Goal: Information Seeking & Learning: Check status

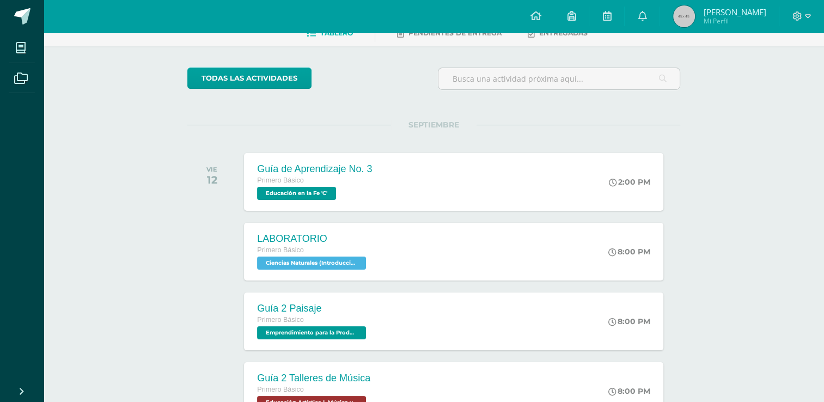
scroll to position [63, 0]
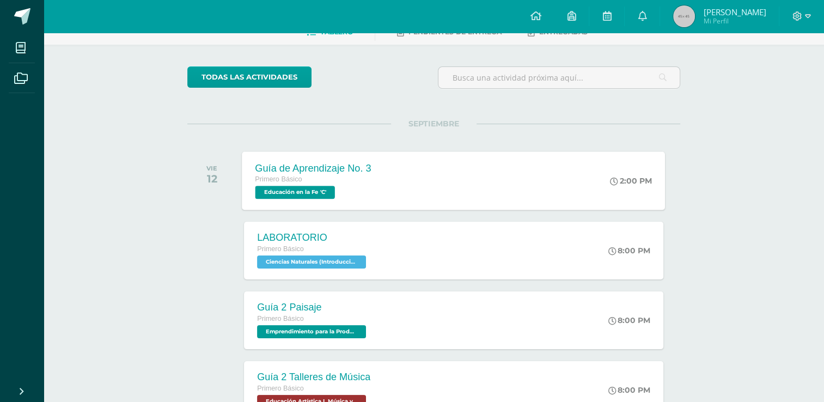
click at [331, 193] on span "Educación en la Fe 'C'" at bounding box center [294, 192] width 79 height 13
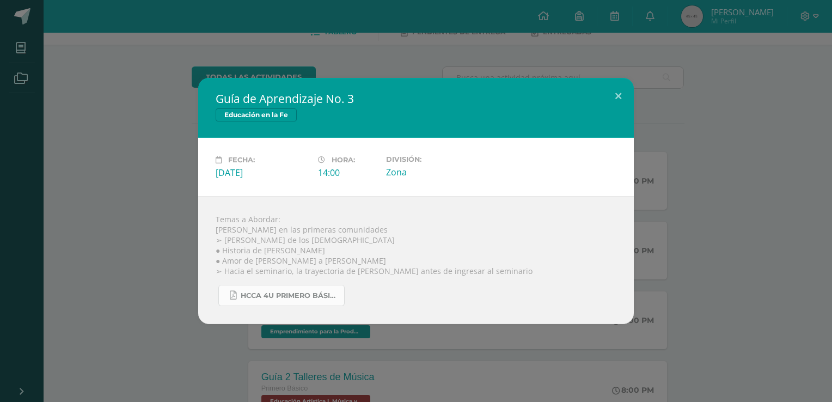
click at [296, 297] on span "HCCA 4U PRIMERO BÁSICO 2025-3.pdf" at bounding box center [290, 295] width 98 height 9
click at [616, 93] on button at bounding box center [618, 96] width 31 height 37
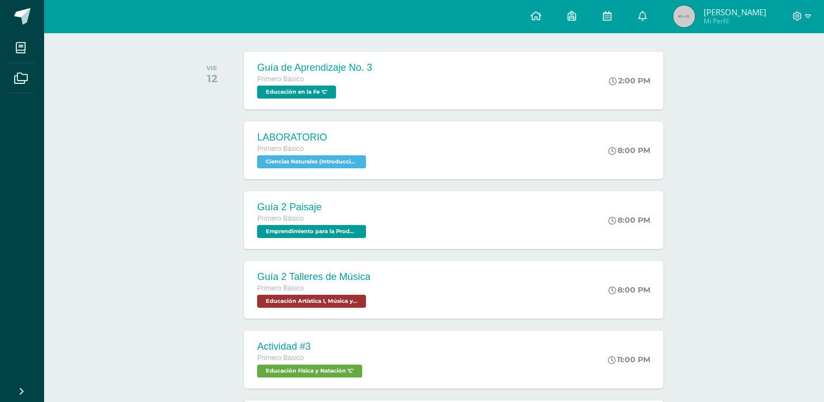
scroll to position [176, 0]
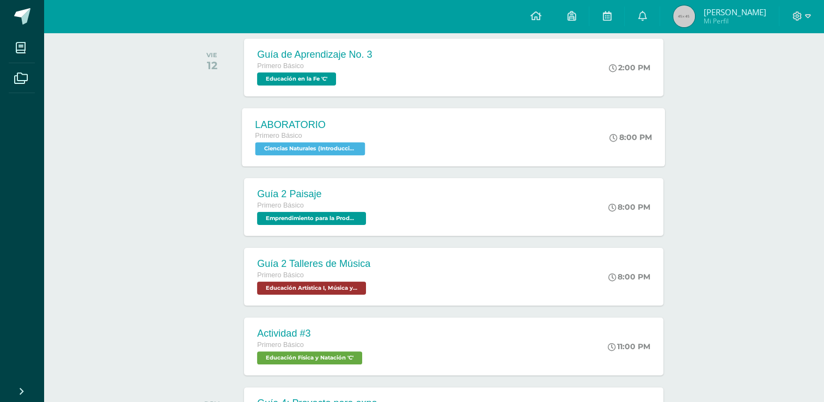
click at [341, 149] on span "Ciencias Naturales (Introducción a la Biología) 'C'" at bounding box center [310, 148] width 110 height 13
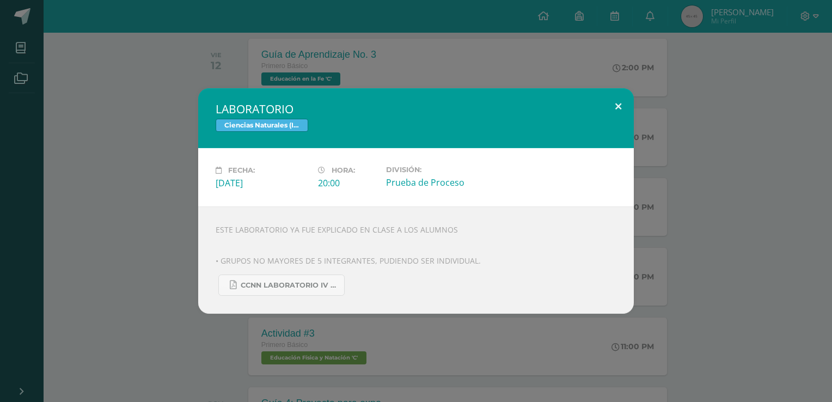
click at [616, 108] on button at bounding box center [618, 106] width 31 height 37
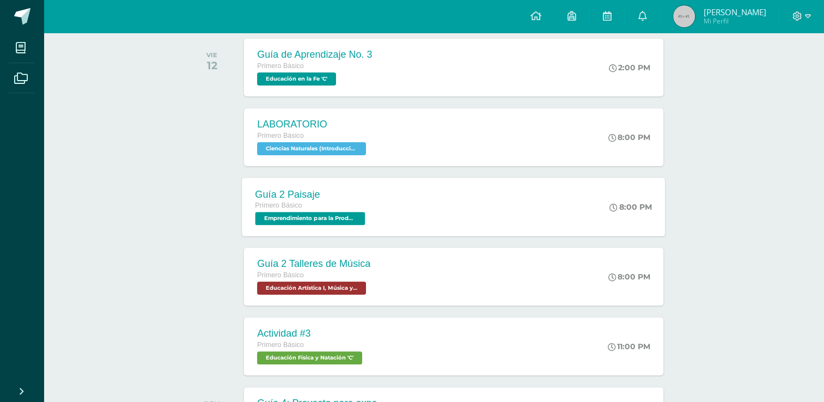
click at [317, 217] on span "Emprendimiento para la Productividad 'C'" at bounding box center [310, 218] width 110 height 13
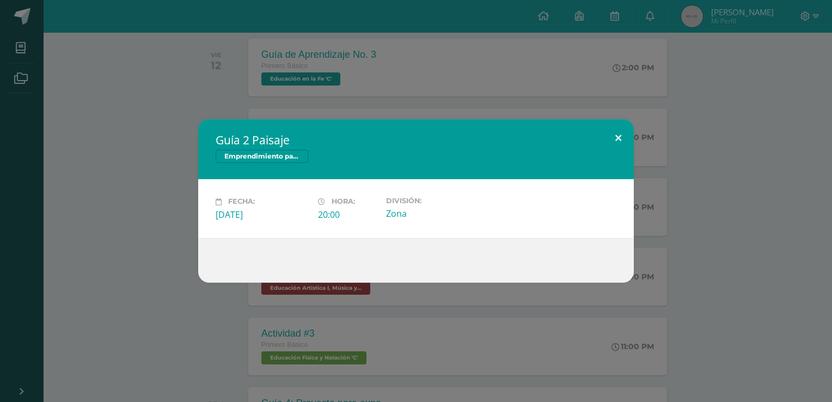
click at [614, 139] on button at bounding box center [618, 137] width 31 height 37
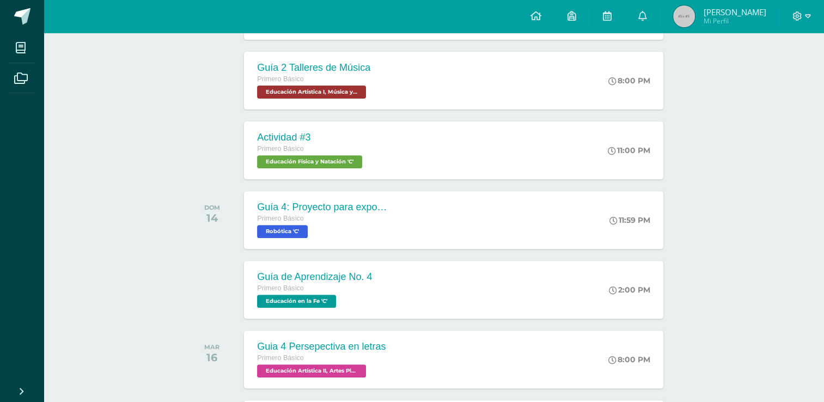
scroll to position [377, 0]
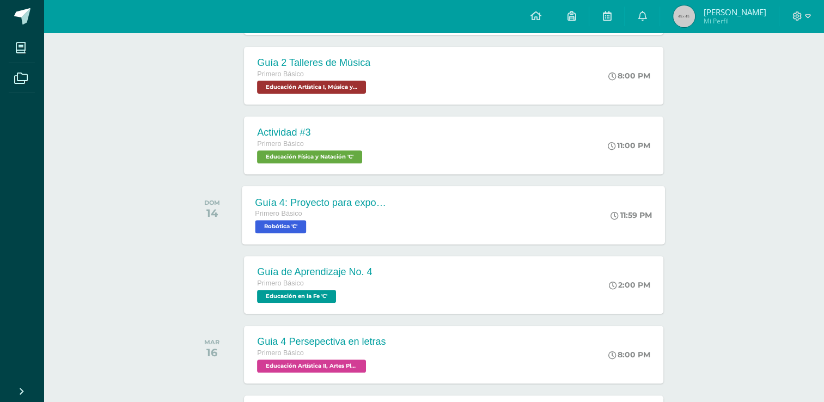
click at [294, 225] on span "Robótica 'C'" at bounding box center [280, 226] width 51 height 13
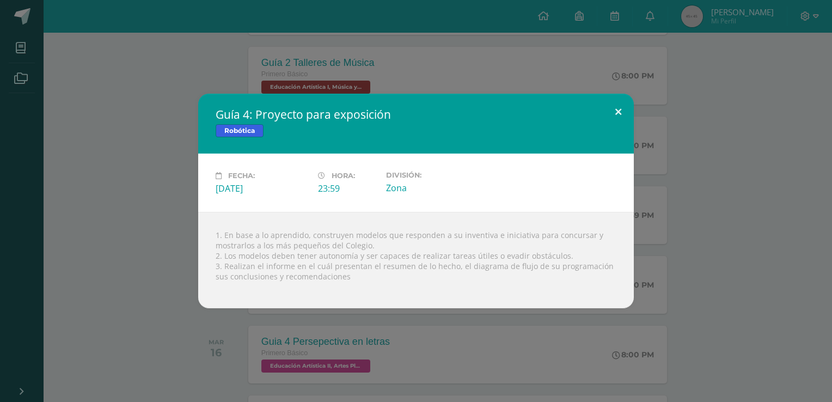
click at [616, 111] on button at bounding box center [618, 112] width 31 height 37
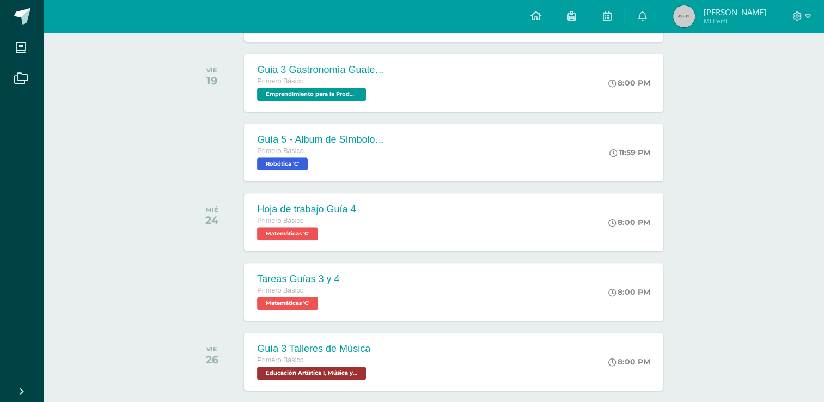
scroll to position [791, 0]
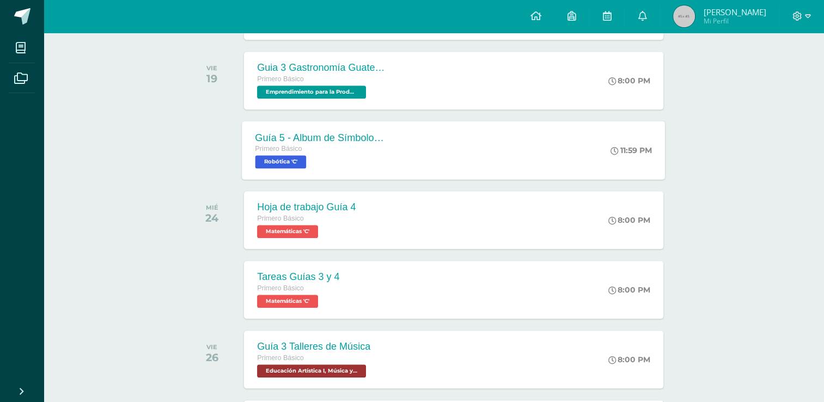
click at [292, 165] on span "Robótica 'C'" at bounding box center [280, 161] width 51 height 13
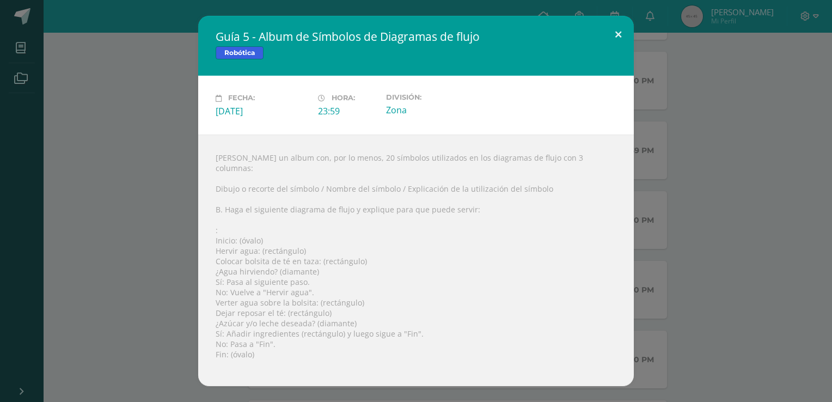
click at [617, 40] on button at bounding box center [618, 34] width 31 height 37
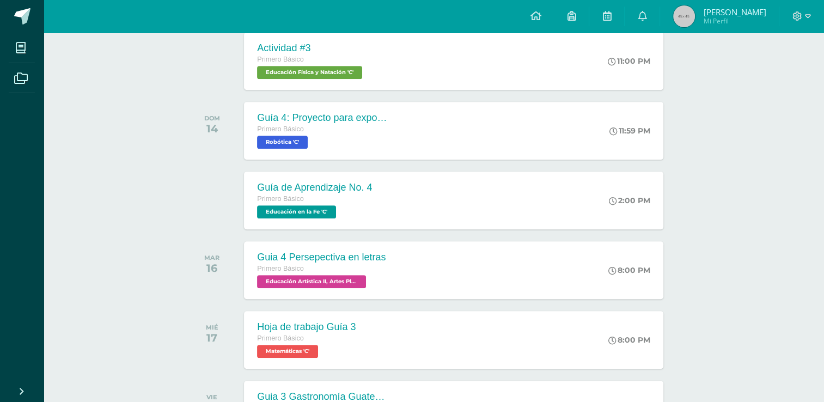
scroll to position [460, 0]
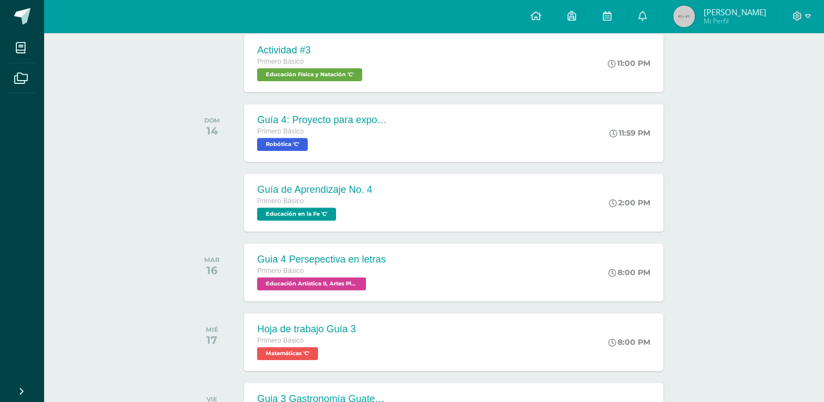
drag, startPoint x: 808, startPoint y: 131, endPoint x: 815, endPoint y: 153, distance: 23.3
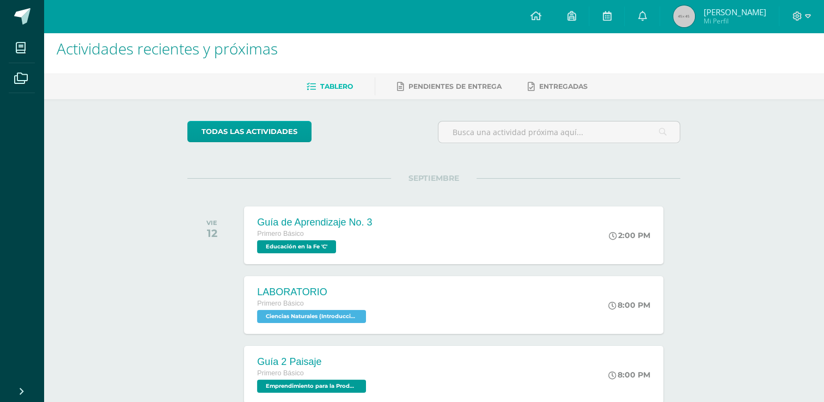
scroll to position [0, 0]
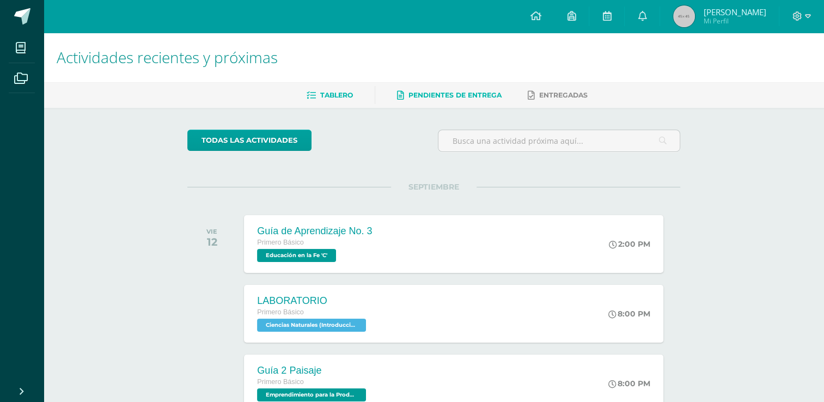
click at [468, 97] on span "Pendientes de entrega" at bounding box center [454, 95] width 93 height 8
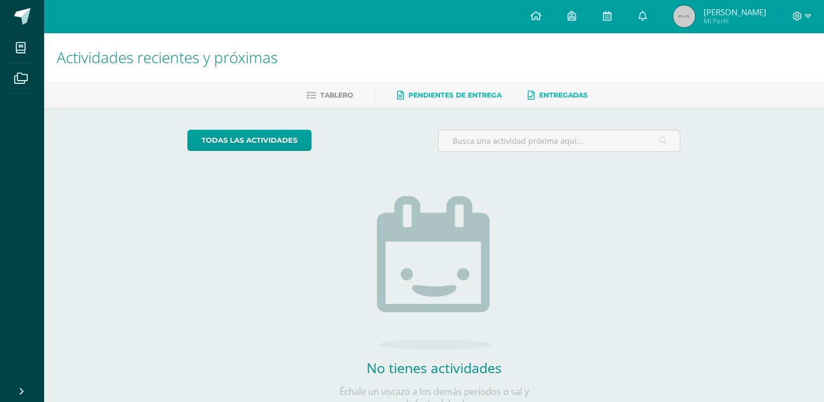
click at [551, 97] on span "Entregadas" at bounding box center [563, 95] width 48 height 8
click at [563, 97] on span "Entregadas" at bounding box center [563, 95] width 48 height 8
click at [692, 16] on img at bounding box center [684, 16] width 22 height 22
click at [646, 17] on icon at bounding box center [642, 16] width 9 height 10
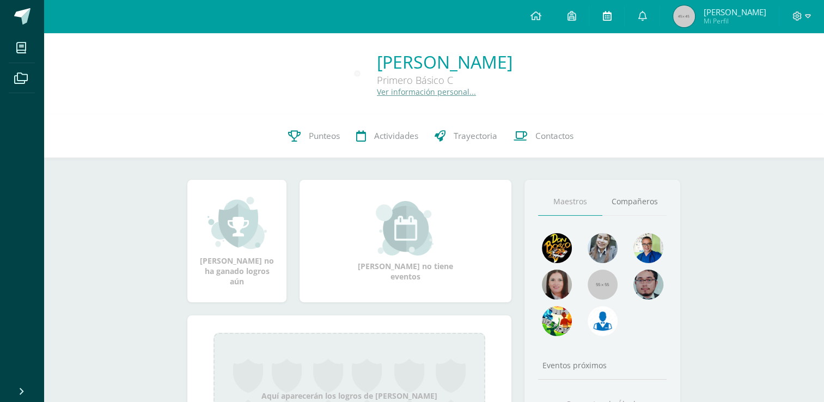
click at [611, 16] on icon at bounding box center [606, 16] width 9 height 10
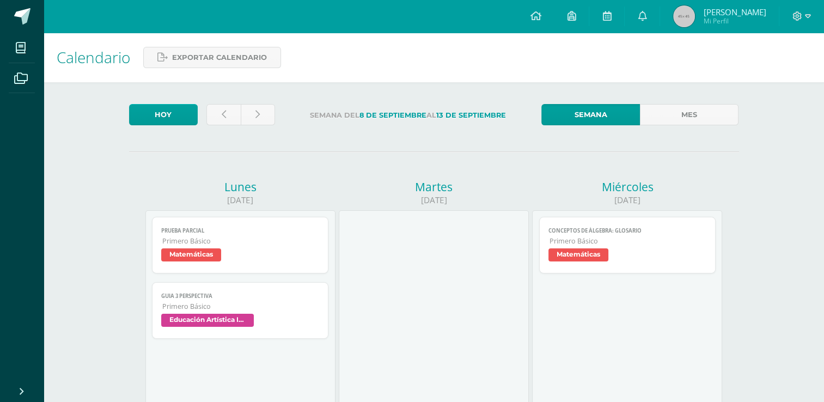
click at [590, 256] on span "Matemáticas" at bounding box center [578, 254] width 60 height 13
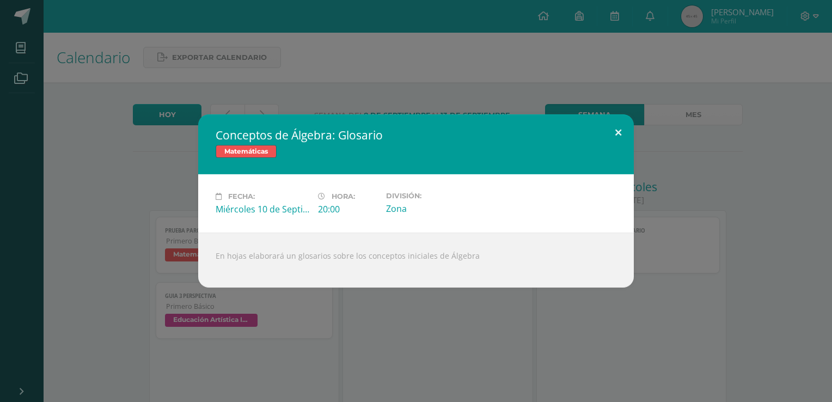
click at [618, 130] on button at bounding box center [618, 132] width 31 height 37
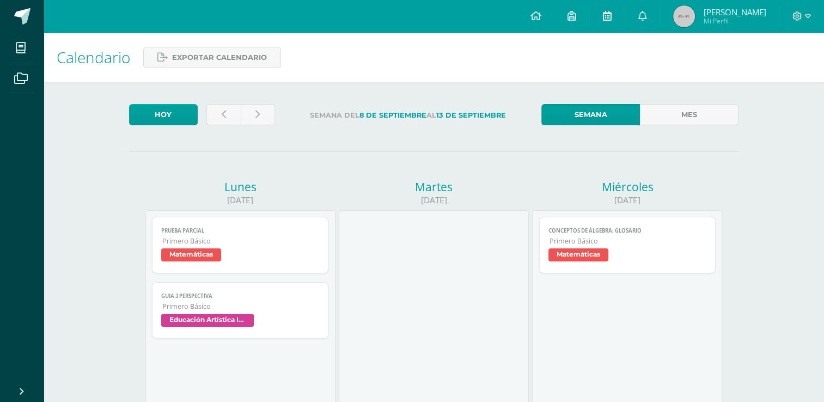
click at [611, 21] on icon at bounding box center [606, 16] width 9 height 10
click at [576, 16] on icon at bounding box center [571, 16] width 9 height 10
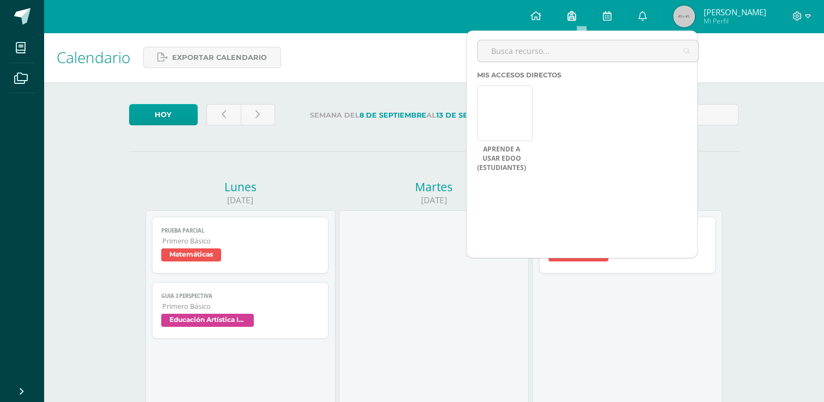
click at [576, 16] on icon at bounding box center [571, 16] width 9 height 10
click at [611, 14] on icon at bounding box center [606, 16] width 9 height 10
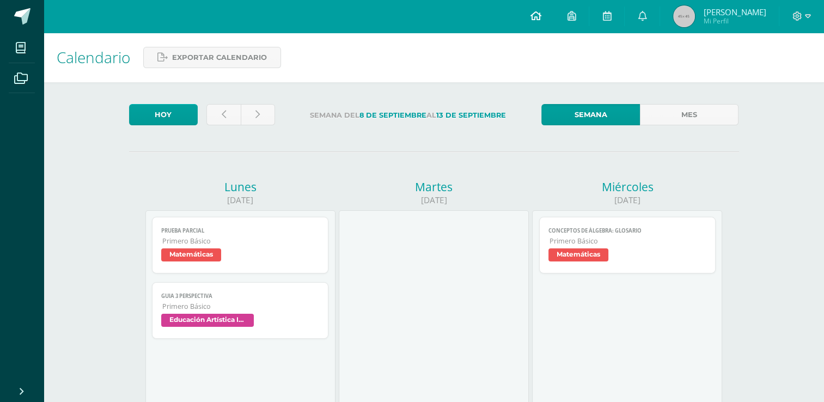
click at [541, 16] on icon at bounding box center [535, 16] width 11 height 10
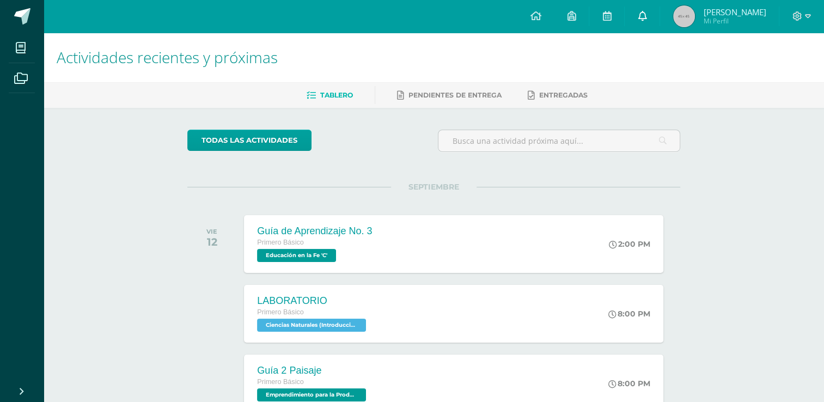
click at [646, 15] on icon at bounding box center [642, 16] width 9 height 10
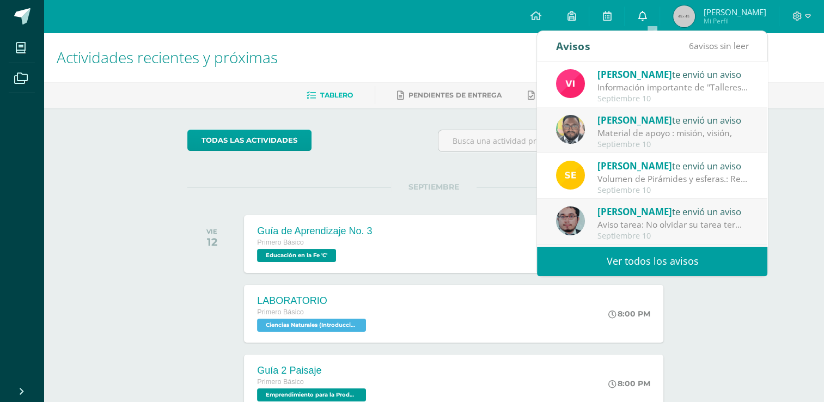
click at [646, 15] on icon at bounding box center [642, 16] width 9 height 10
click at [693, 14] on img at bounding box center [684, 16] width 22 height 22
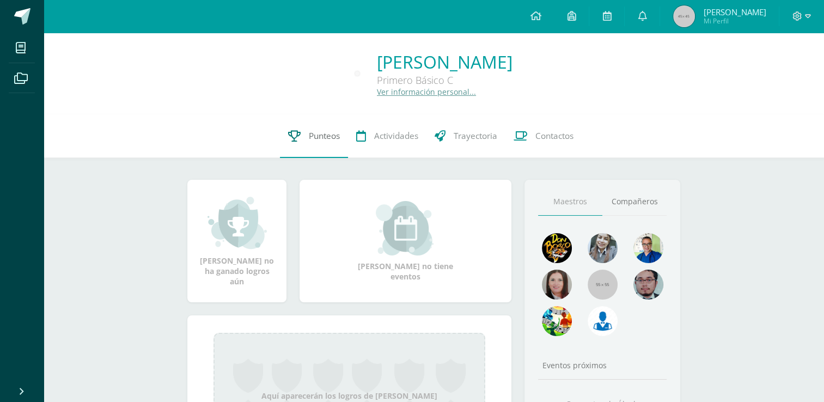
click at [325, 145] on link "Punteos" at bounding box center [314, 136] width 68 height 44
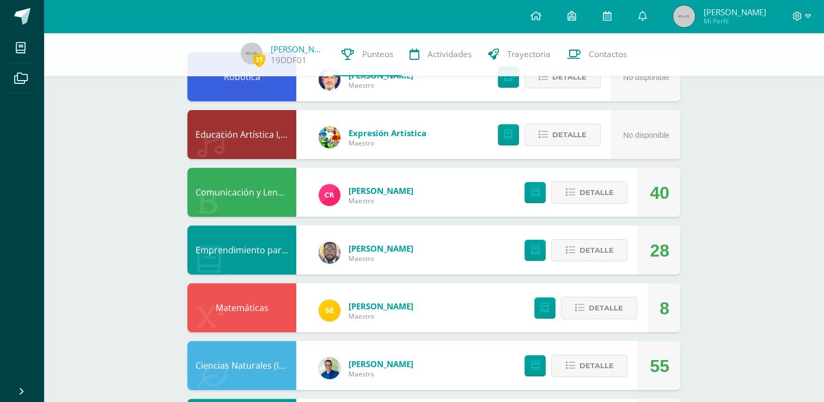
scroll to position [120, 0]
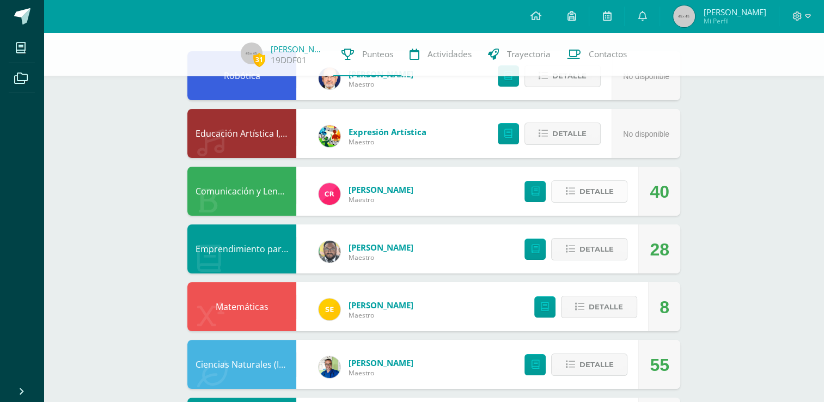
click at [595, 196] on span "Detalle" at bounding box center [596, 191] width 34 height 20
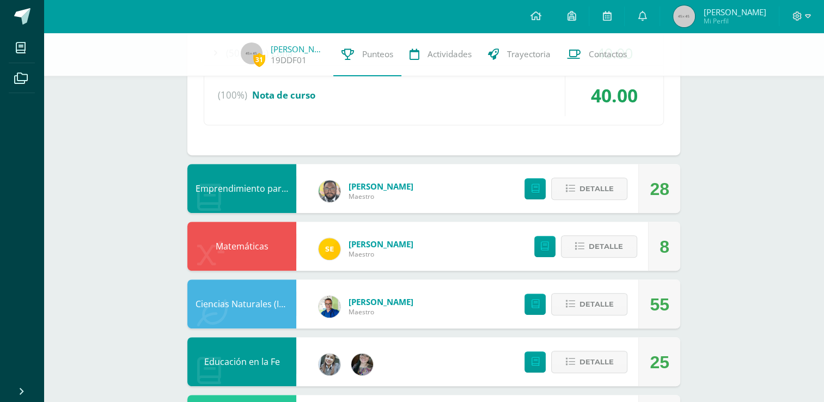
scroll to position [459, 0]
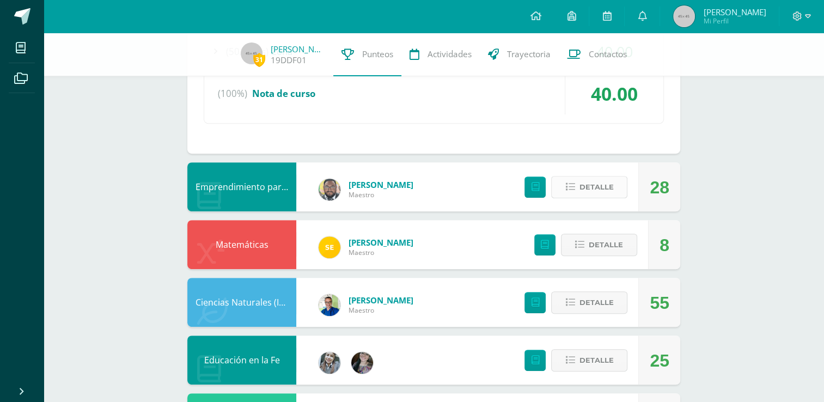
click at [614, 188] on button "Detalle" at bounding box center [589, 187] width 76 height 22
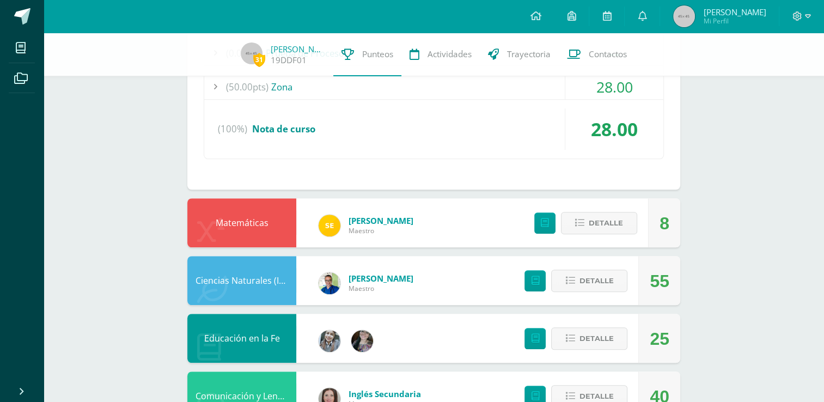
scroll to position [760, 0]
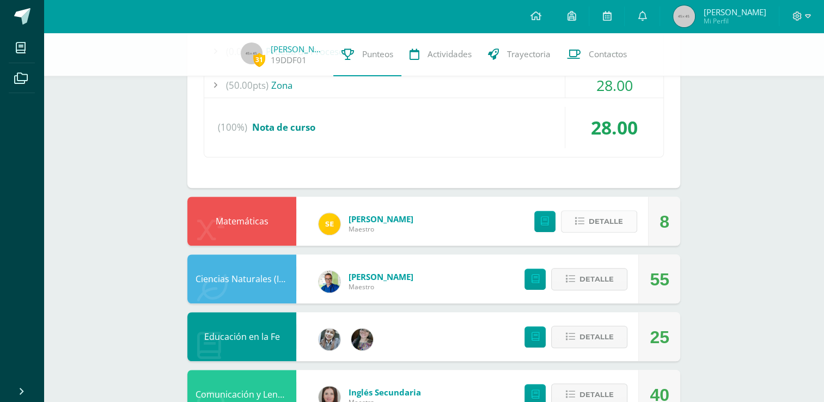
click at [625, 223] on button "Detalle" at bounding box center [599, 221] width 76 height 22
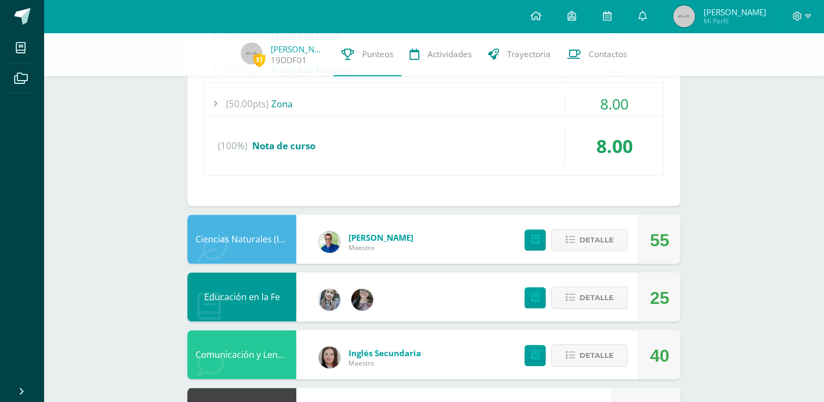
scroll to position [1080, 0]
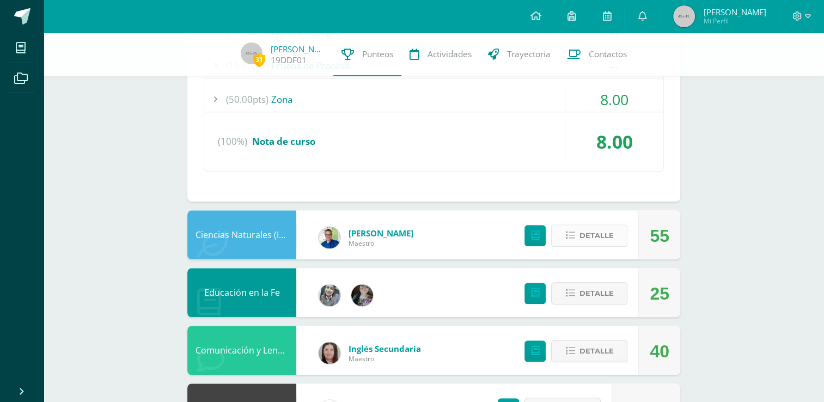
click at [595, 232] on span "Detalle" at bounding box center [596, 235] width 34 height 20
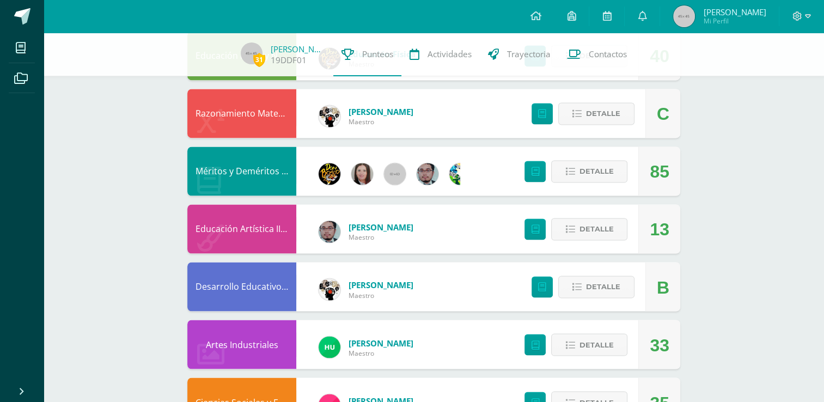
scroll to position [1770, 0]
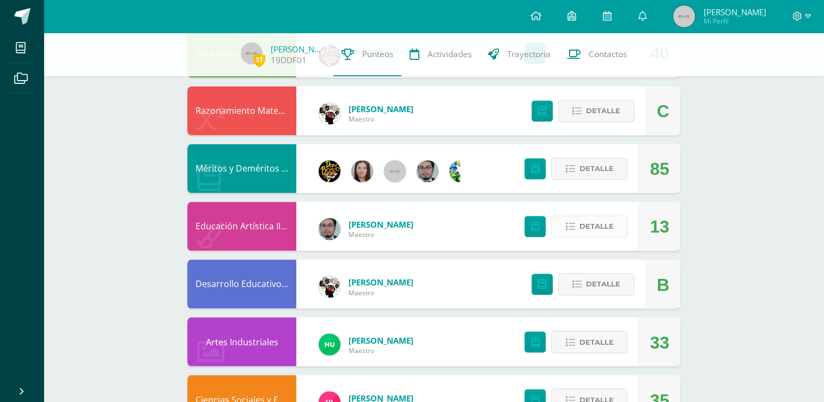
click at [590, 227] on span "Detalle" at bounding box center [596, 226] width 34 height 20
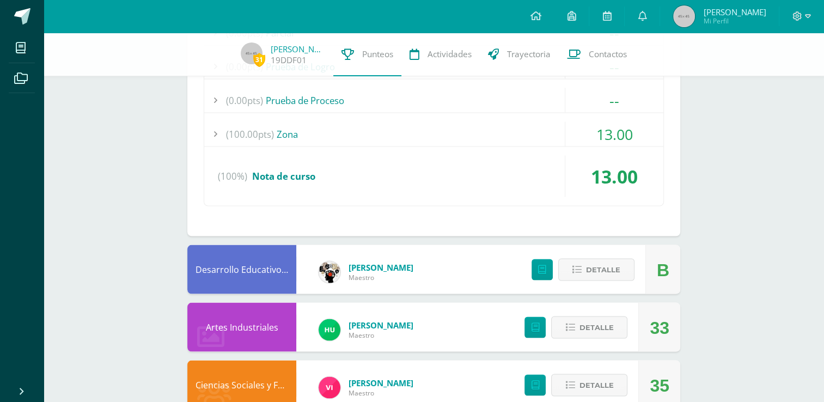
scroll to position [2065, 0]
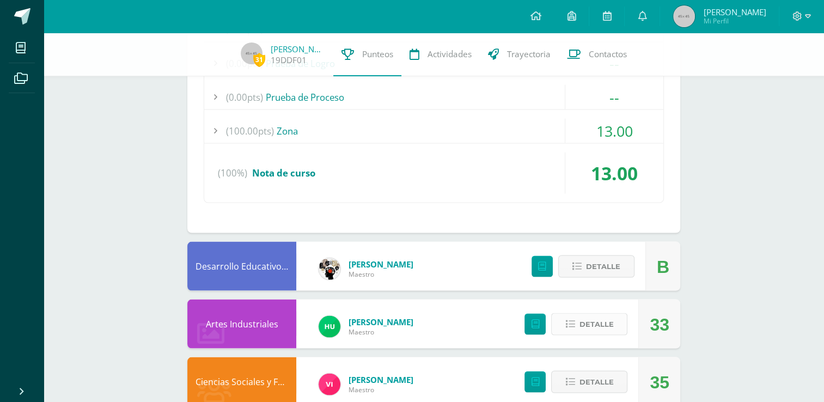
click at [608, 319] on span "Detalle" at bounding box center [596, 324] width 34 height 20
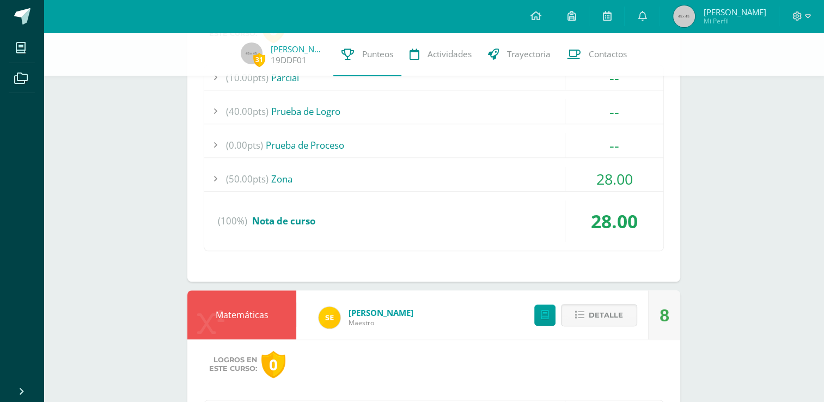
scroll to position [601, 0]
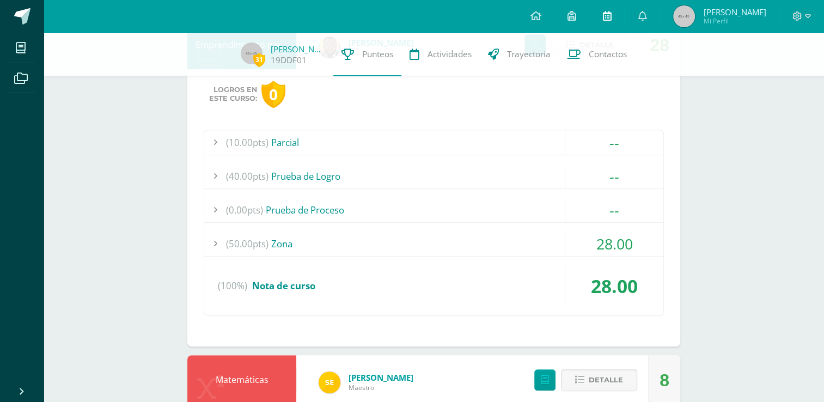
click at [611, 16] on icon at bounding box center [606, 16] width 9 height 10
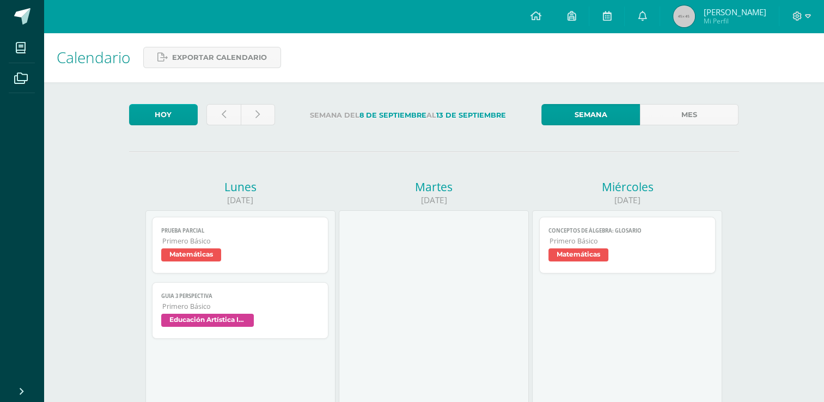
click at [688, 19] on img at bounding box center [684, 16] width 22 height 22
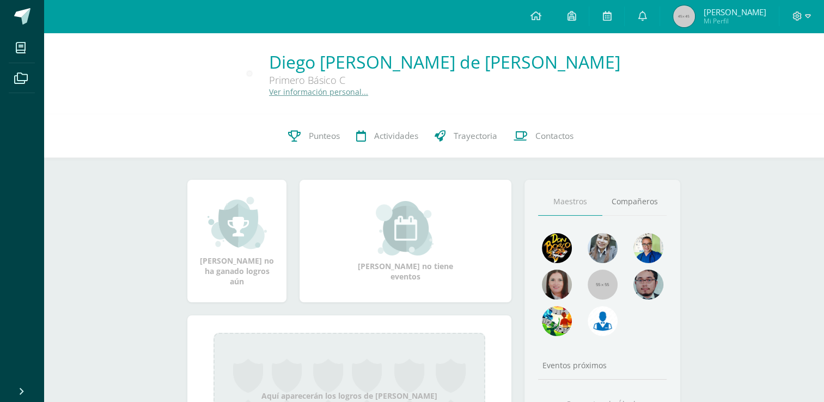
click at [368, 93] on link "Ver información personal..." at bounding box center [318, 92] width 99 height 10
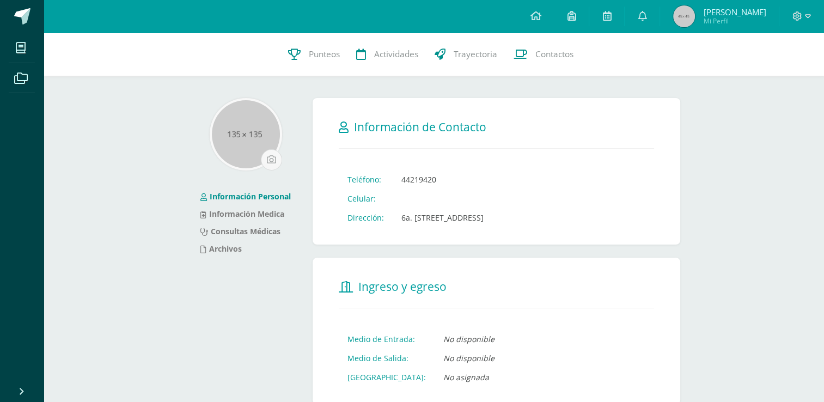
click at [719, 19] on span "Mi Perfil" at bounding box center [734, 20] width 63 height 9
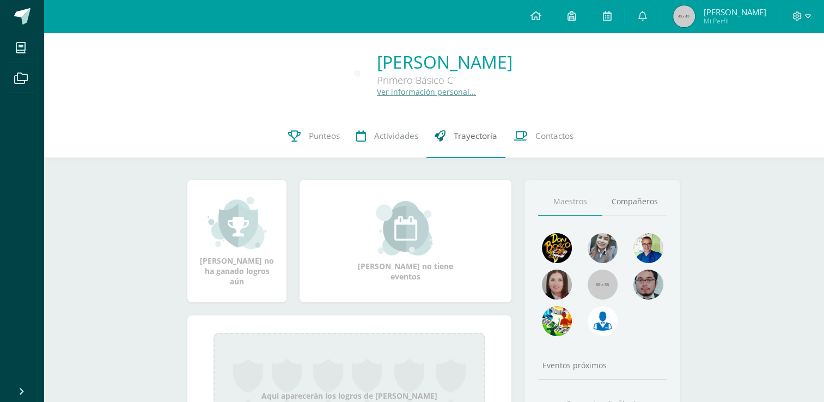
click at [473, 138] on span "Trayectoria" at bounding box center [476, 135] width 44 height 11
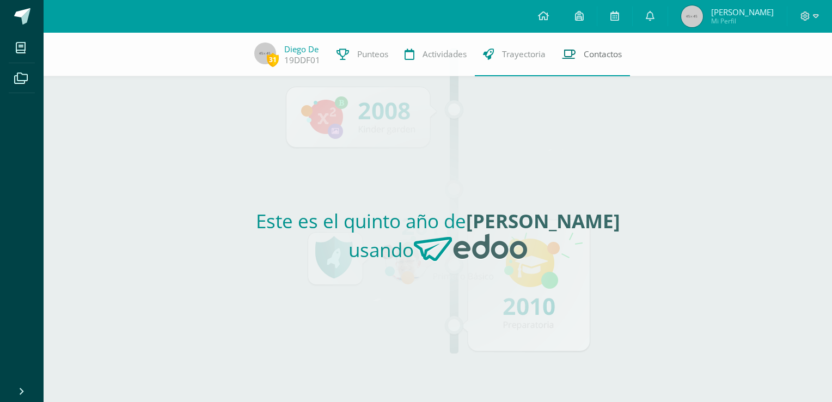
click at [588, 54] on span "Contactos" at bounding box center [603, 53] width 38 height 11
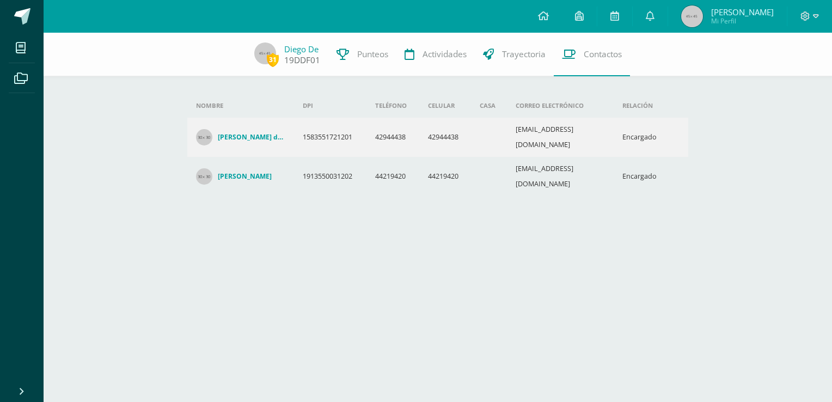
click at [262, 53] on img at bounding box center [265, 53] width 22 height 22
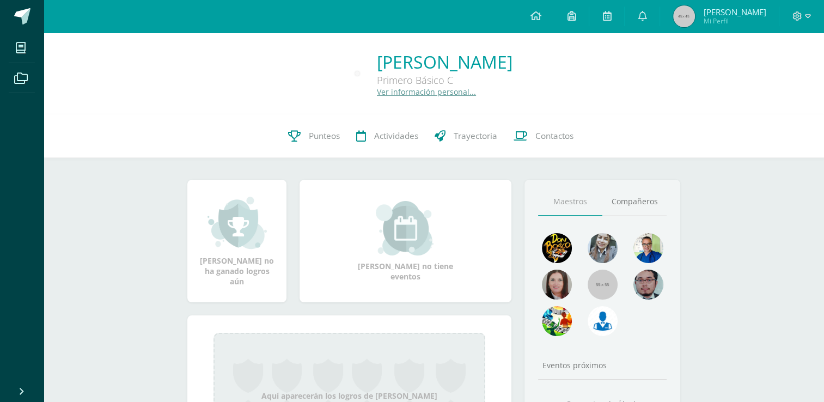
click at [745, 14] on span "[PERSON_NAME]" at bounding box center [734, 12] width 63 height 11
click at [576, 21] on span at bounding box center [571, 16] width 9 height 12
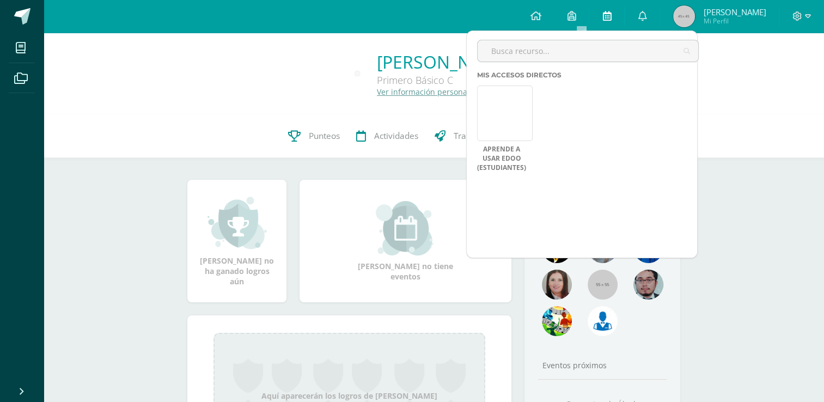
click at [611, 15] on icon at bounding box center [606, 16] width 9 height 10
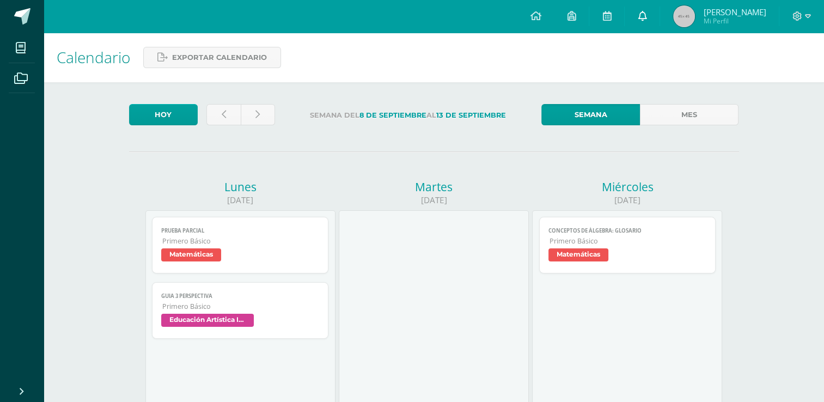
click at [646, 18] on icon at bounding box center [642, 16] width 9 height 10
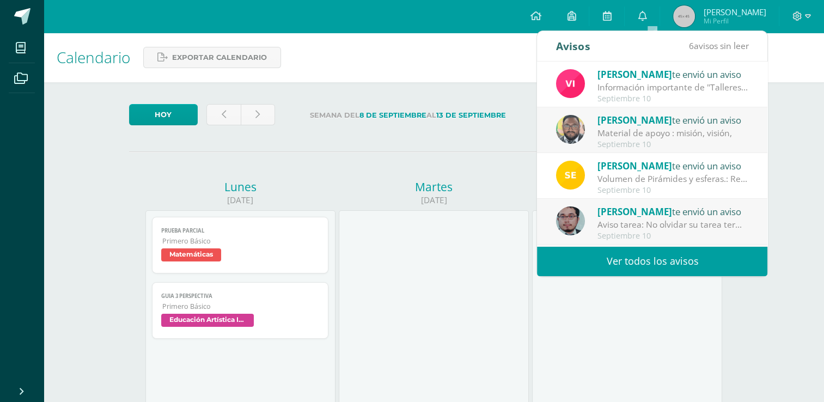
click at [694, 19] on img at bounding box center [684, 16] width 22 height 22
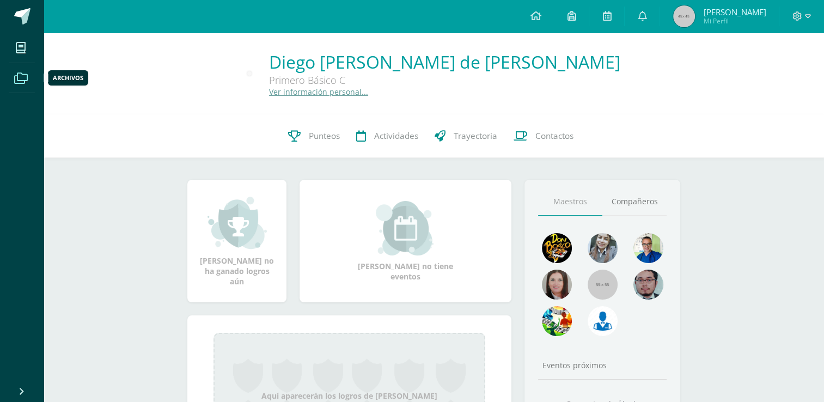
click at [19, 76] on icon at bounding box center [21, 78] width 14 height 11
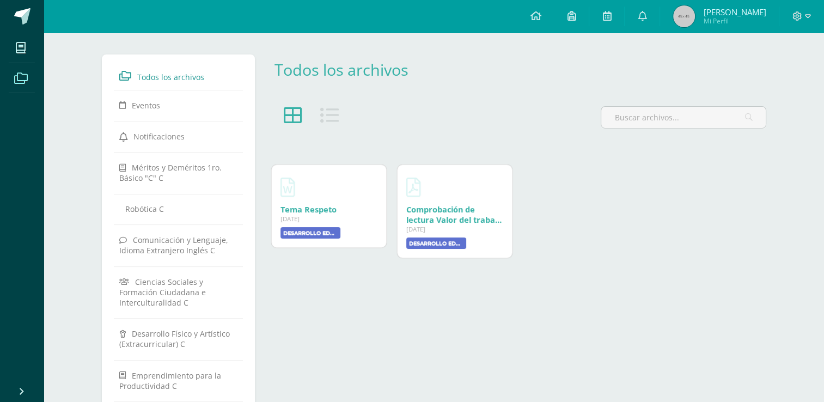
click at [695, 15] on img at bounding box center [684, 16] width 22 height 22
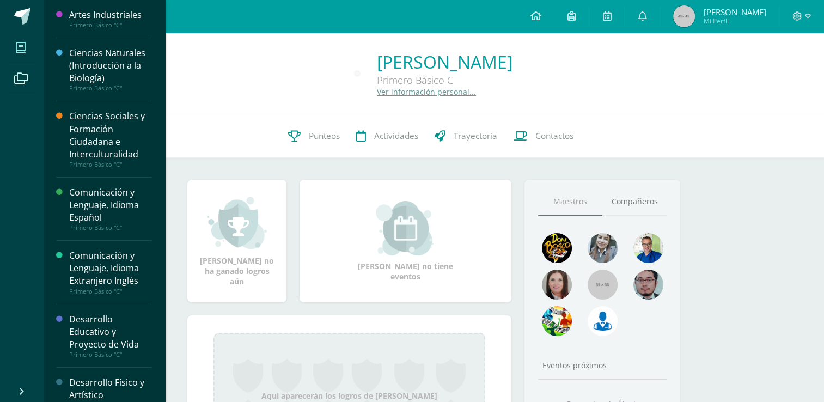
click at [20, 51] on icon at bounding box center [21, 47] width 10 height 11
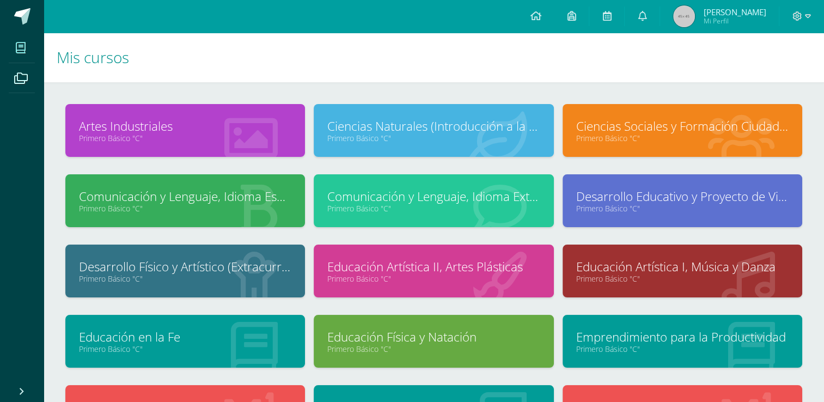
click at [717, 15] on span "[PERSON_NAME]" at bounding box center [734, 12] width 63 height 11
